Goal: Task Accomplishment & Management: Use online tool/utility

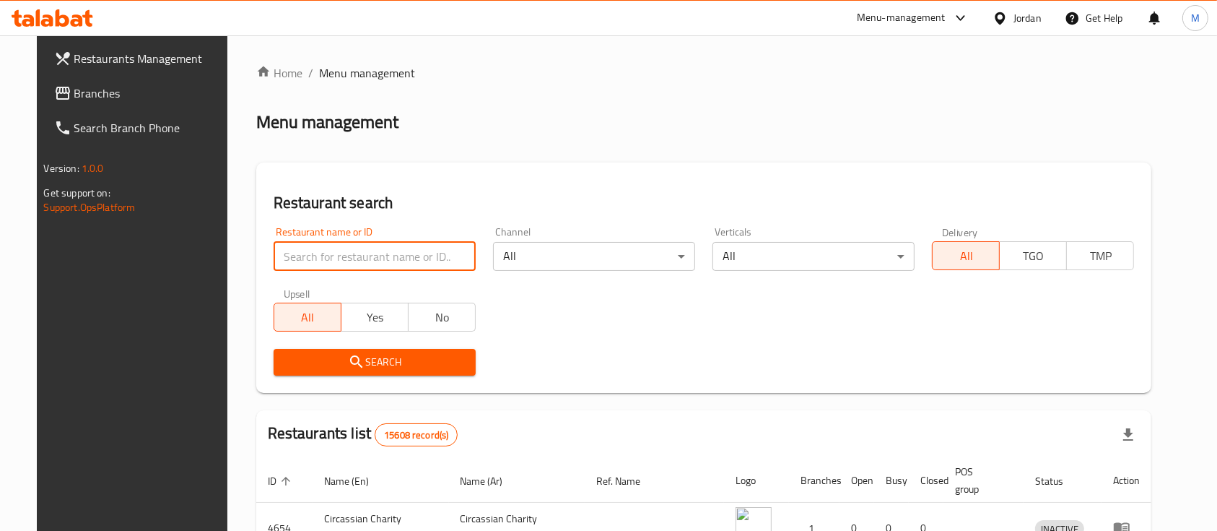
click at [422, 265] on input "search" at bounding box center [375, 256] width 202 height 29
type input "h"
type input "الرفاعي"
click button "Search" at bounding box center [375, 362] width 202 height 27
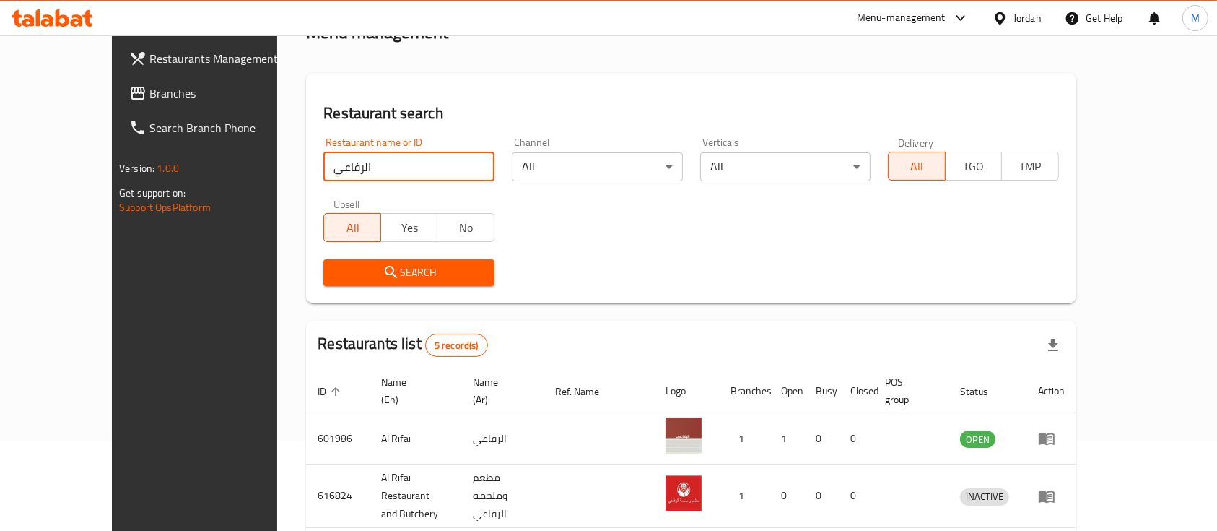
scroll to position [192, 0]
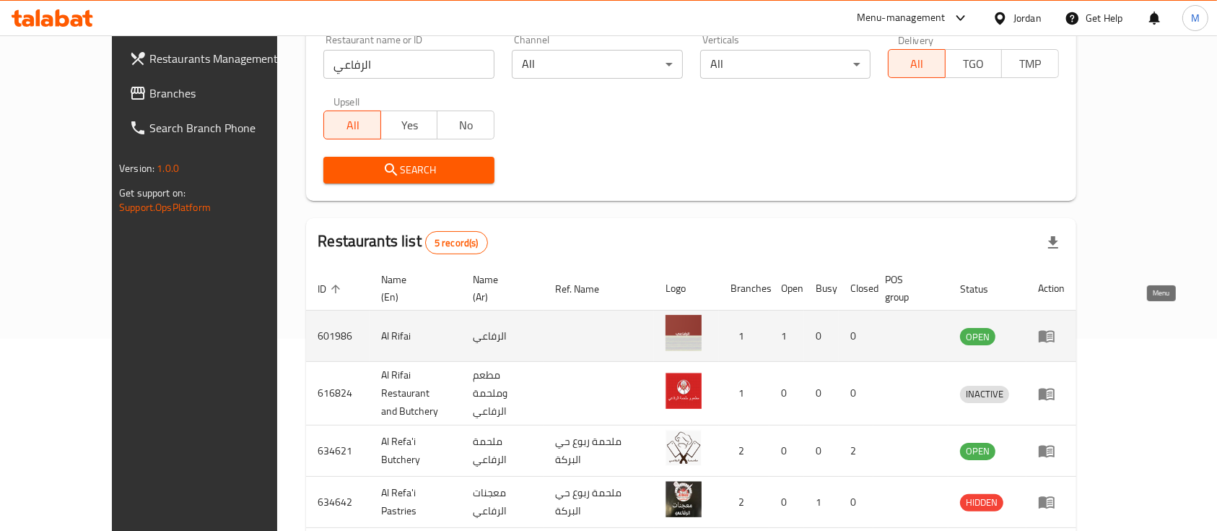
click at [1055, 331] on icon "enhanced table" at bounding box center [1047, 337] width 16 height 12
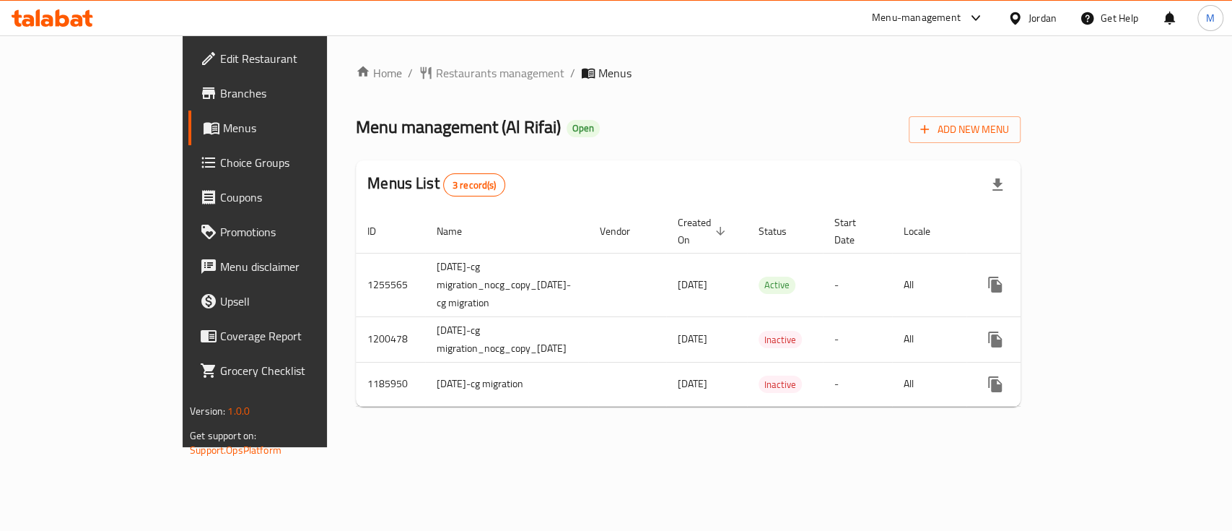
click at [405, 131] on span "Menu management ( Al Rifai )" at bounding box center [458, 126] width 205 height 32
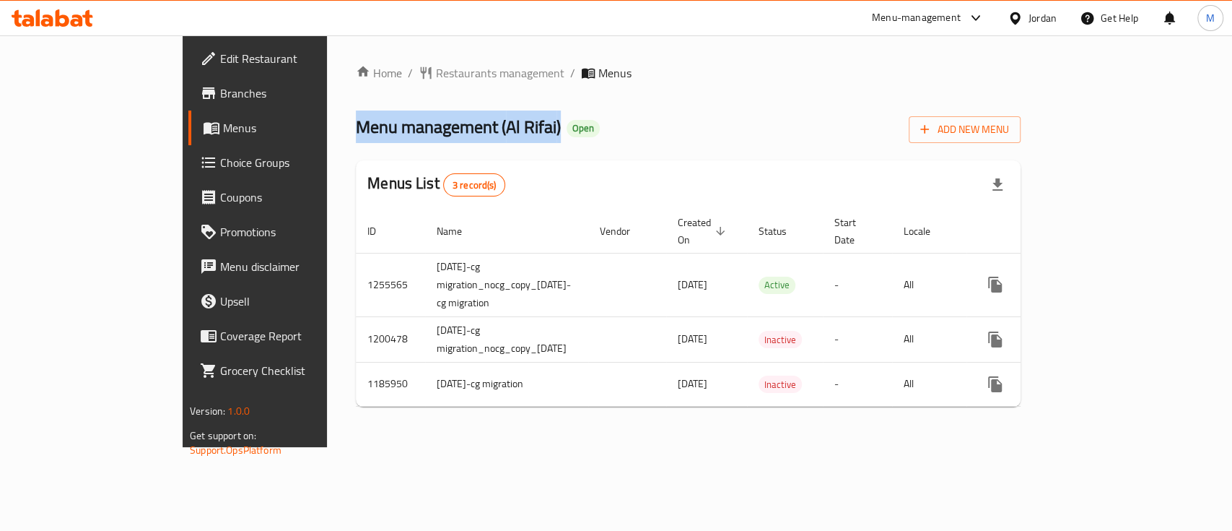
click at [405, 131] on span "Menu management ( Al Rifai )" at bounding box center [458, 126] width 205 height 32
click at [391, 124] on span "Menu management ( Al Rifai )" at bounding box center [458, 126] width 205 height 32
drag, startPoint x: 388, startPoint y: 128, endPoint x: 437, endPoint y: 131, distance: 48.5
click at [437, 131] on span "Menu management ( Al Rifai )" at bounding box center [458, 126] width 205 height 32
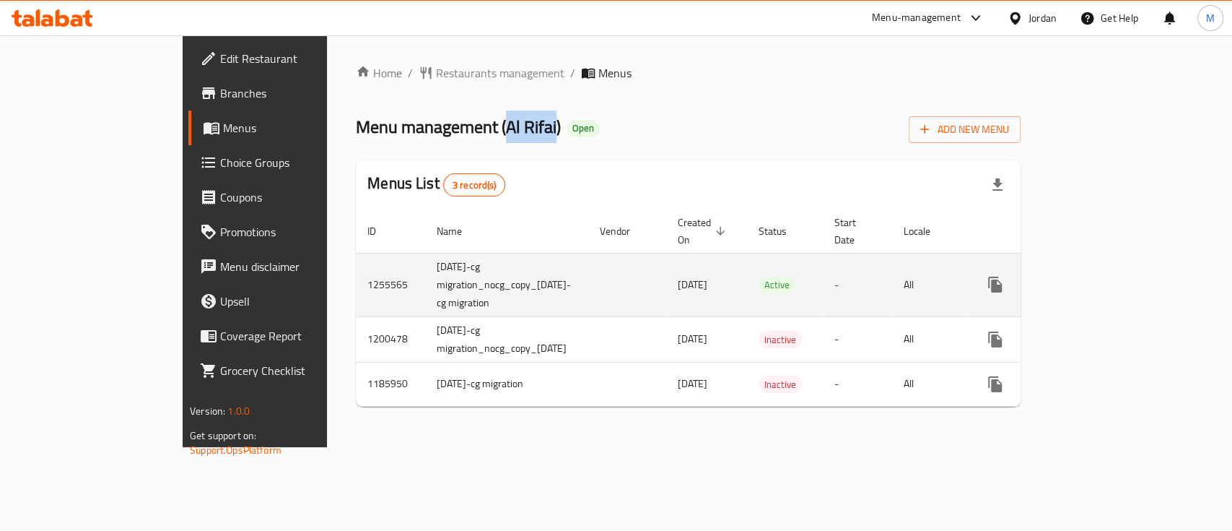
copy span "Al Rifai"
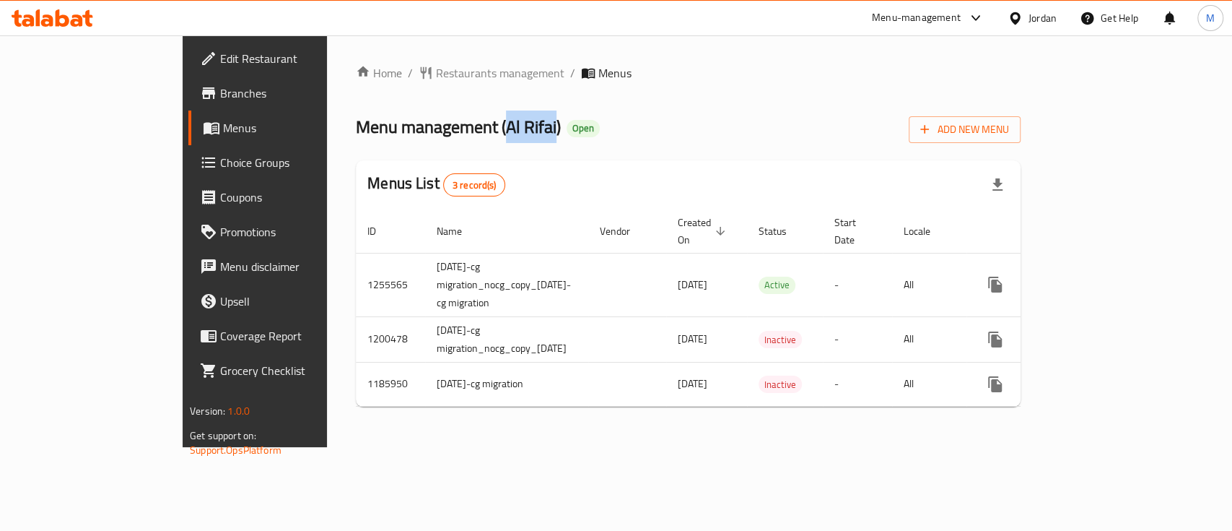
copy span "Al Rifai"
